Goal: Task Accomplishment & Management: Manage account settings

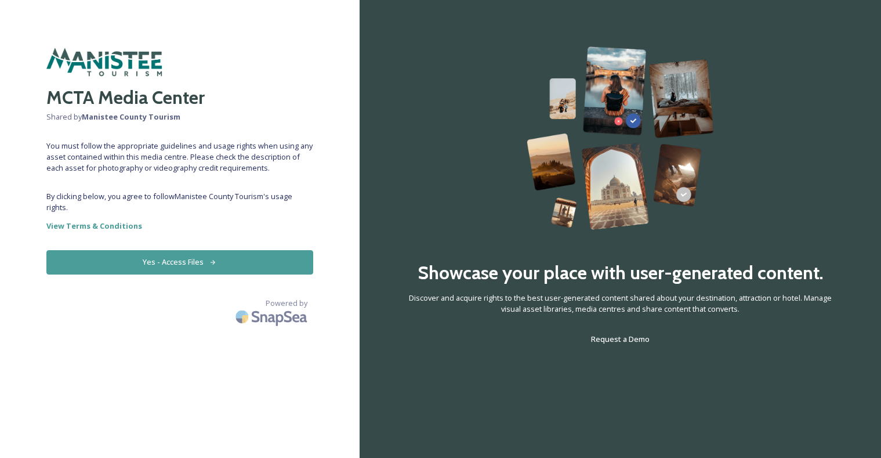
click at [169, 262] on button "Yes - Access Files" at bounding box center [179, 262] width 267 height 24
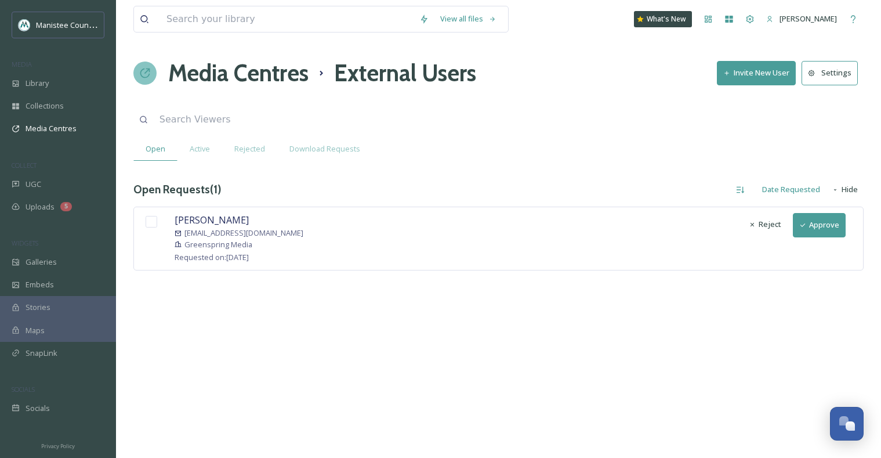
click at [814, 220] on button "Approve" at bounding box center [819, 225] width 53 height 24
click at [150, 218] on input "checkbox" at bounding box center [152, 222] width 12 height 12
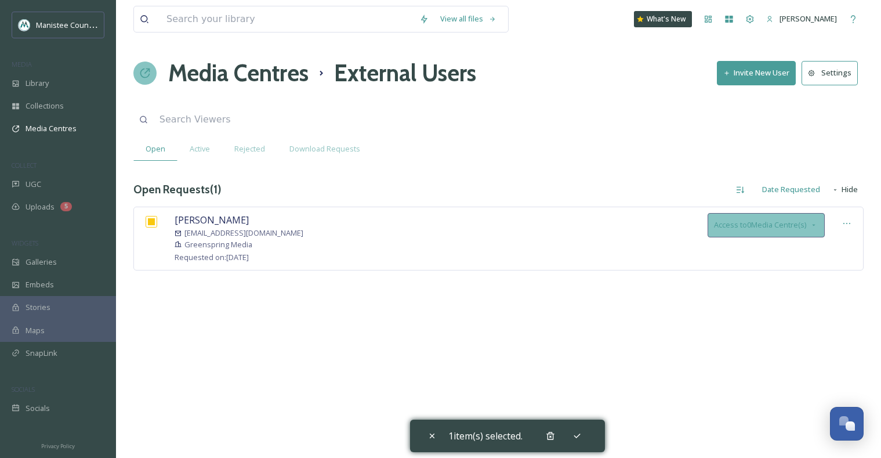
click at [777, 226] on span "Access to 0 Media Centre(s)" at bounding box center [760, 224] width 92 height 11
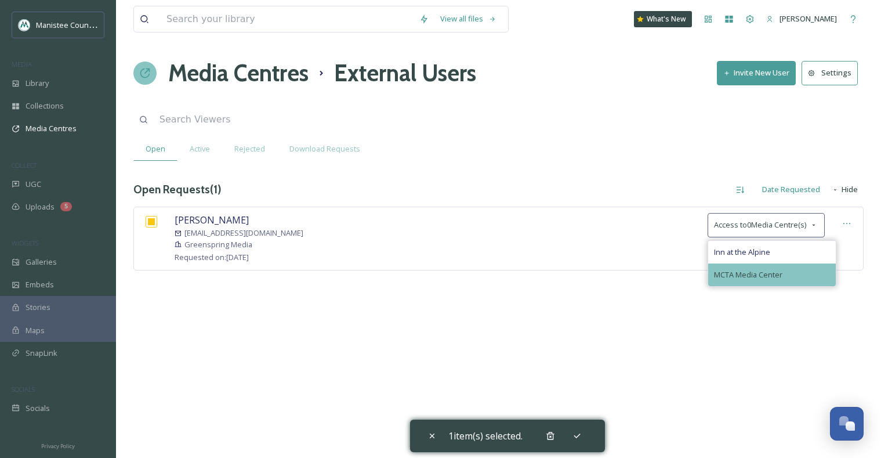
click at [754, 269] on span "MCTA Media Center" at bounding box center [748, 274] width 68 height 11
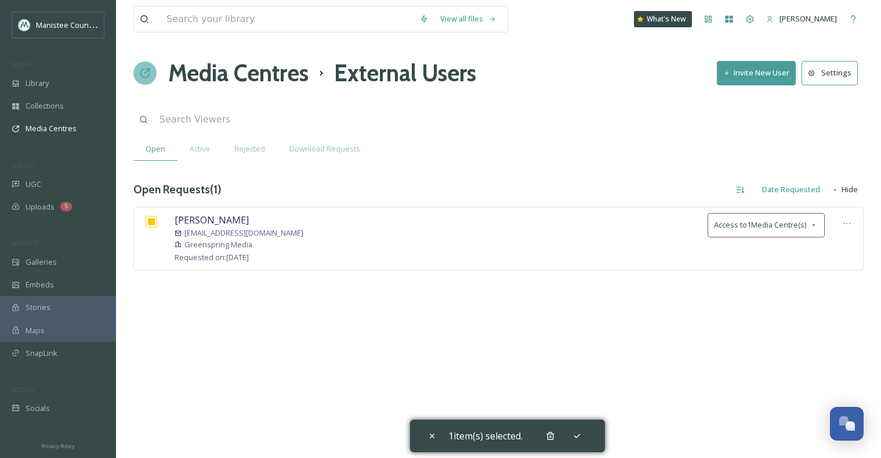
click at [453, 117] on div "View all files What's New [PERSON_NAME] Media Centres External Users Invite New…" at bounding box center [498, 229] width 765 height 458
click at [431, 435] on icon at bounding box center [432, 435] width 9 height 9
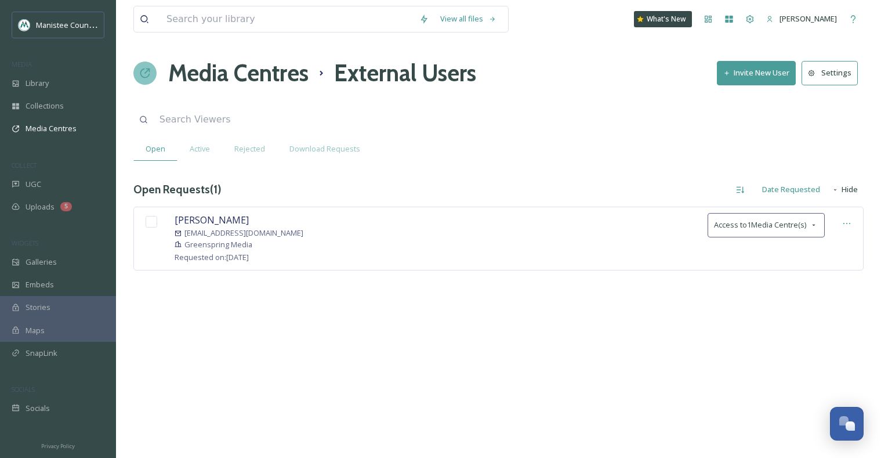
click at [417, 327] on div "View all files What's New [PERSON_NAME] Media Centres External Users Invite New…" at bounding box center [498, 229] width 765 height 458
click at [153, 223] on input "checkbox" at bounding box center [152, 222] width 12 height 12
checkbox input "true"
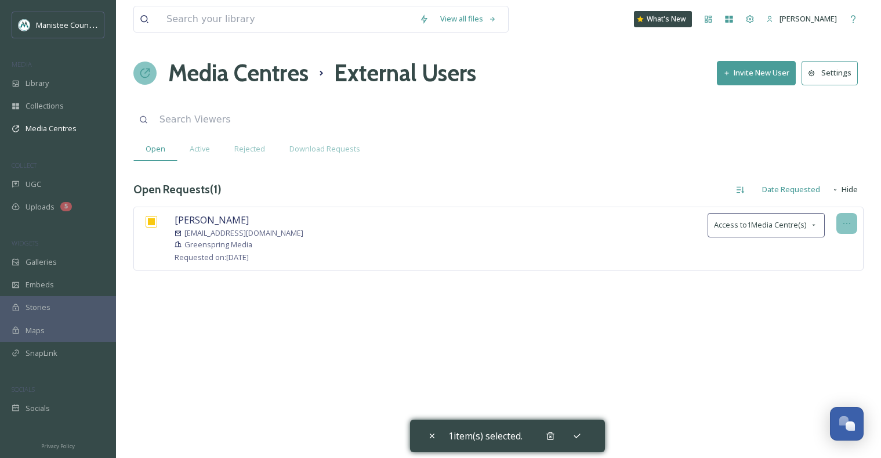
click at [852, 224] on div at bounding box center [847, 223] width 21 height 21
click at [769, 323] on div "View all files What's New [PERSON_NAME] Media Centres External Users Invite New…" at bounding box center [498, 229] width 765 height 458
click at [200, 147] on span "Active" at bounding box center [200, 148] width 20 height 11
